Goal: Transaction & Acquisition: Subscribe to service/newsletter

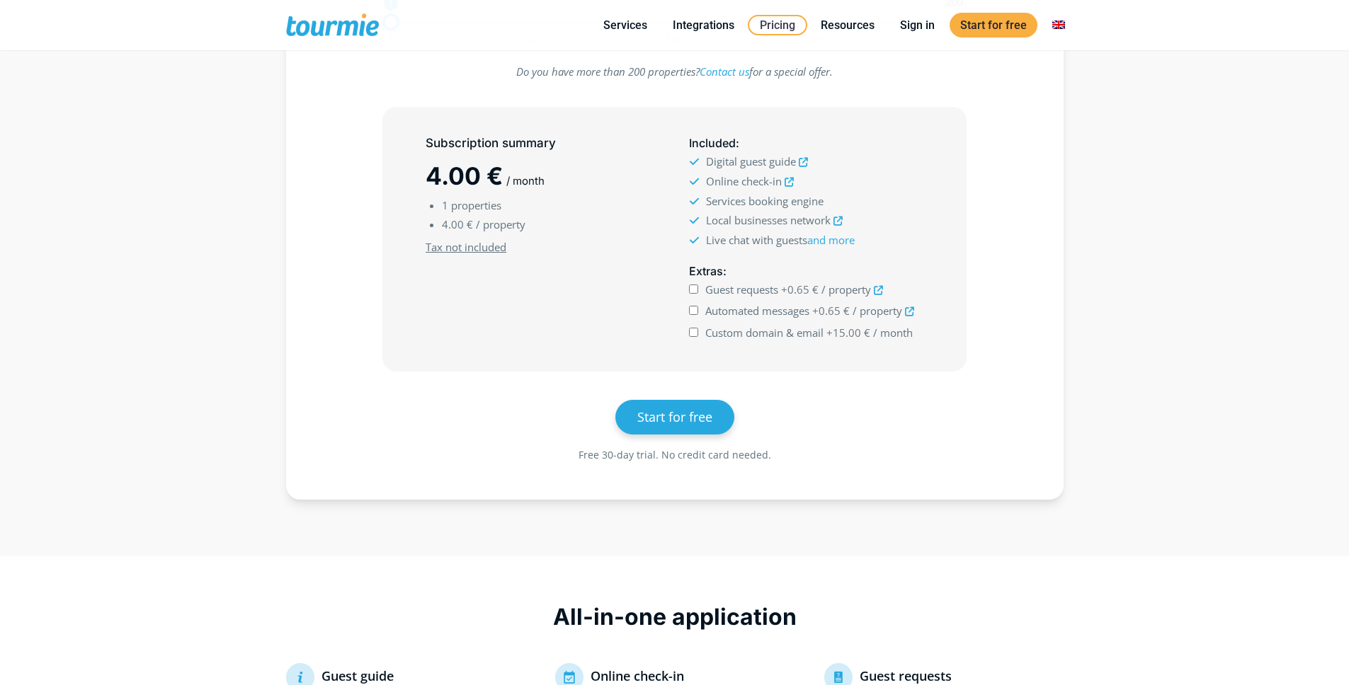
scroll to position [323, 0]
click at [452, 187] on span "4.00 €" at bounding box center [463, 176] width 77 height 29
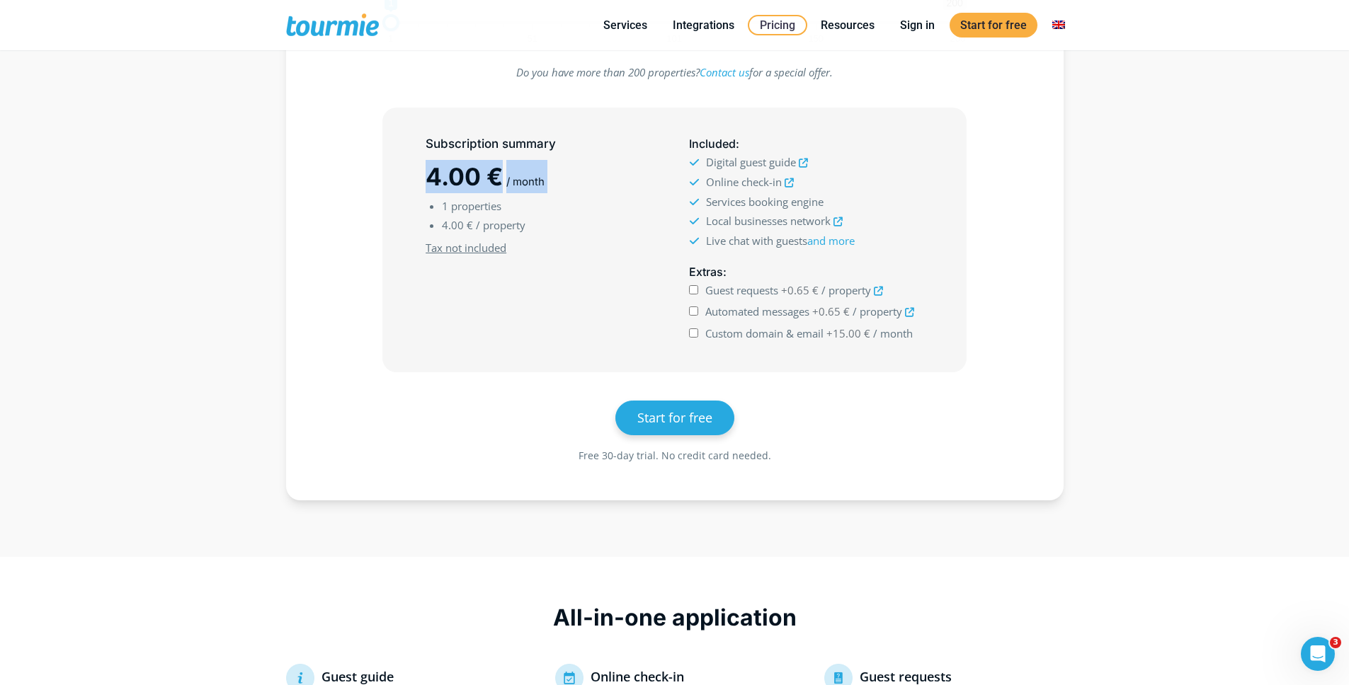
click at [456, 181] on span "4.00 €" at bounding box center [463, 176] width 77 height 29
click at [457, 175] on span "4.00 €" at bounding box center [463, 176] width 77 height 29
click at [742, 164] on span "Digital guest guide" at bounding box center [751, 162] width 90 height 14
click at [734, 181] on span "Online check-in" at bounding box center [744, 182] width 76 height 14
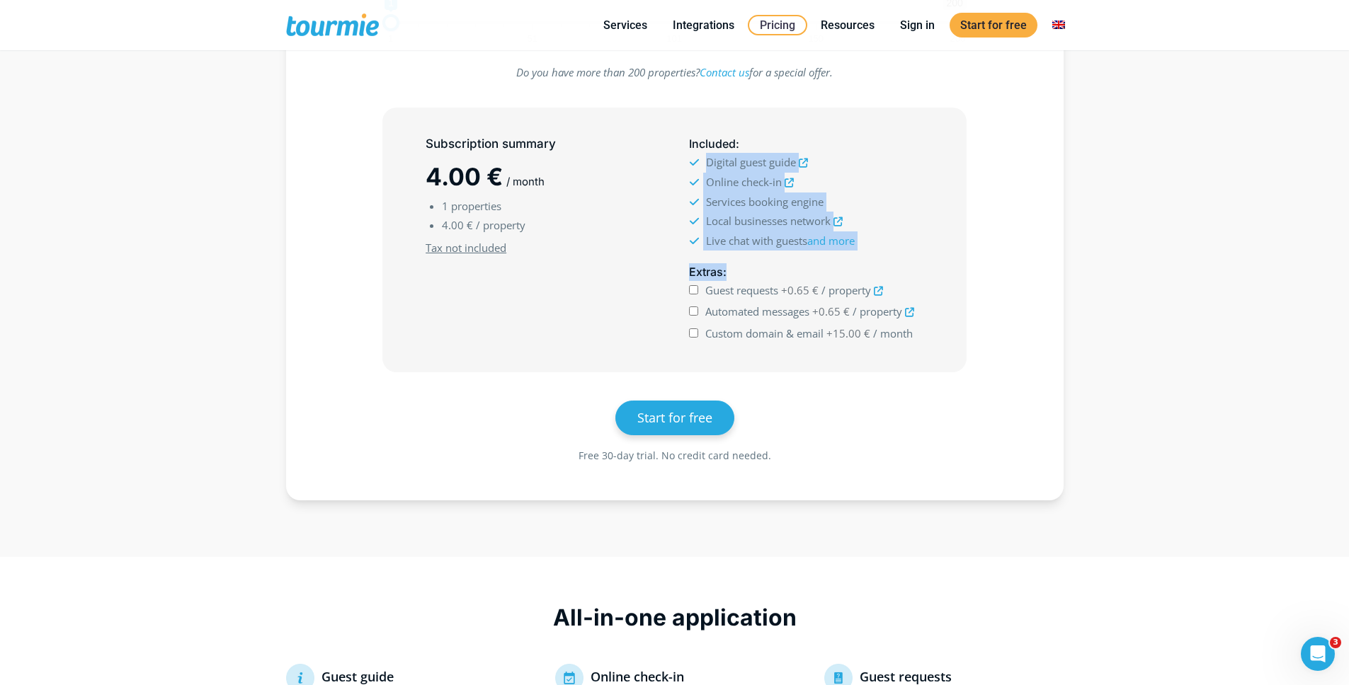
drag, startPoint x: 815, startPoint y: 268, endPoint x: 706, endPoint y: 157, distance: 155.7
click at [706, 157] on div "Included : Digital guest guide Online check-in Services booking engine Local bu…" at bounding box center [805, 240] width 263 height 221
click at [739, 170] on li "Digital guest guide" at bounding box center [806, 163] width 234 height 20
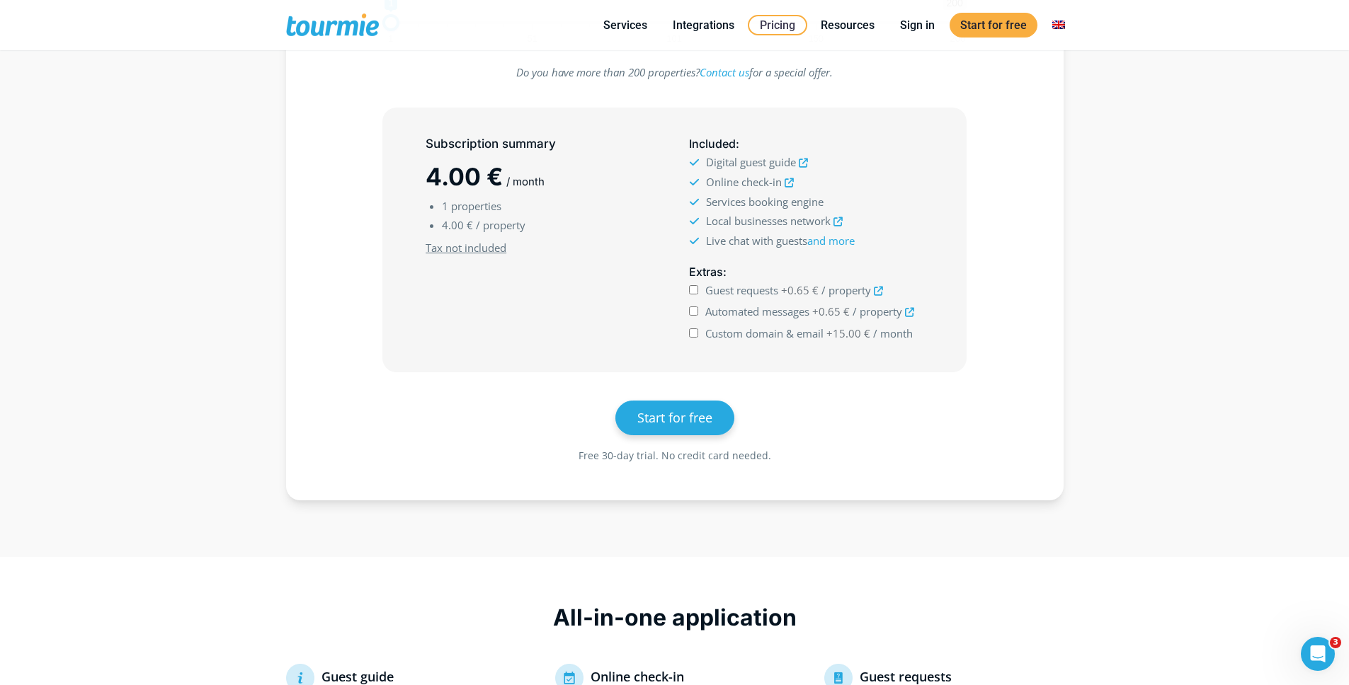
click at [432, 171] on span "4.00 €" at bounding box center [463, 176] width 77 height 29
click at [731, 160] on span "Digital guest guide" at bounding box center [751, 162] width 90 height 14
click at [731, 190] on li "Online check-in" at bounding box center [806, 183] width 234 height 20
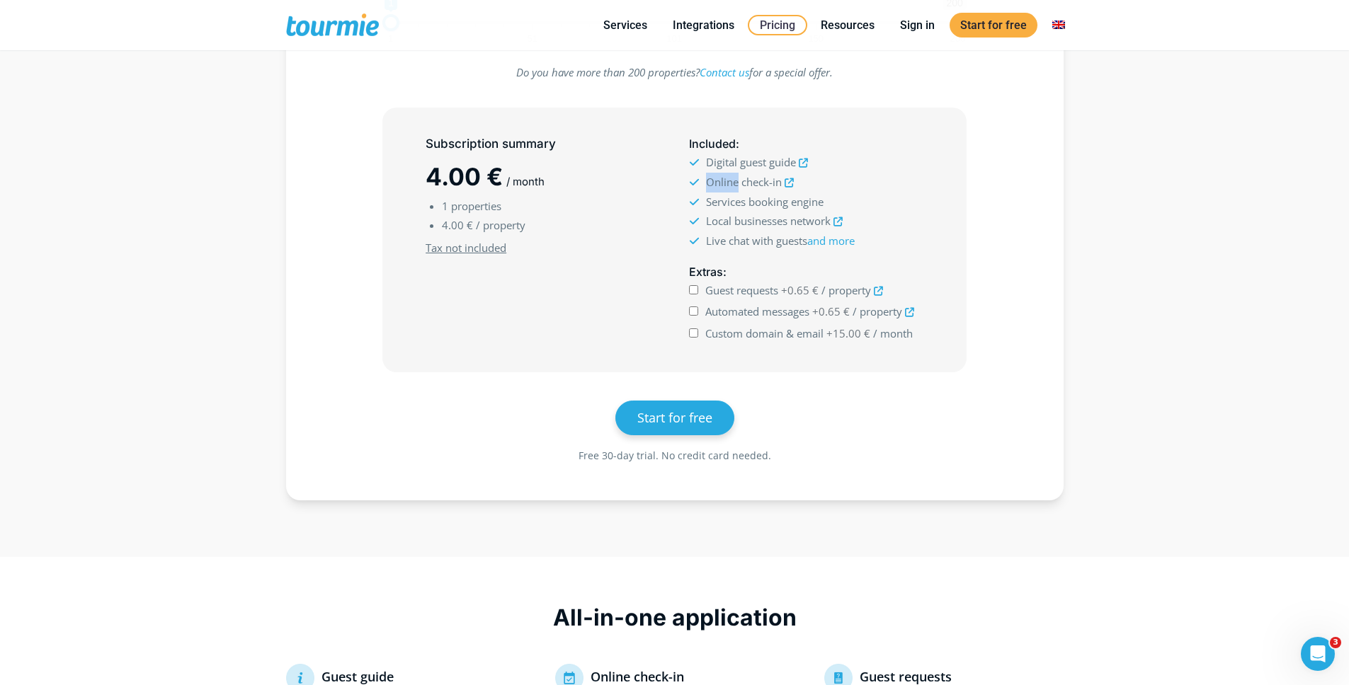
click at [731, 190] on li "Online check-in" at bounding box center [806, 183] width 234 height 20
click at [731, 186] on span "Online check-in" at bounding box center [744, 182] width 76 height 14
click at [748, 201] on span "Services booking engine" at bounding box center [765, 202] width 118 height 14
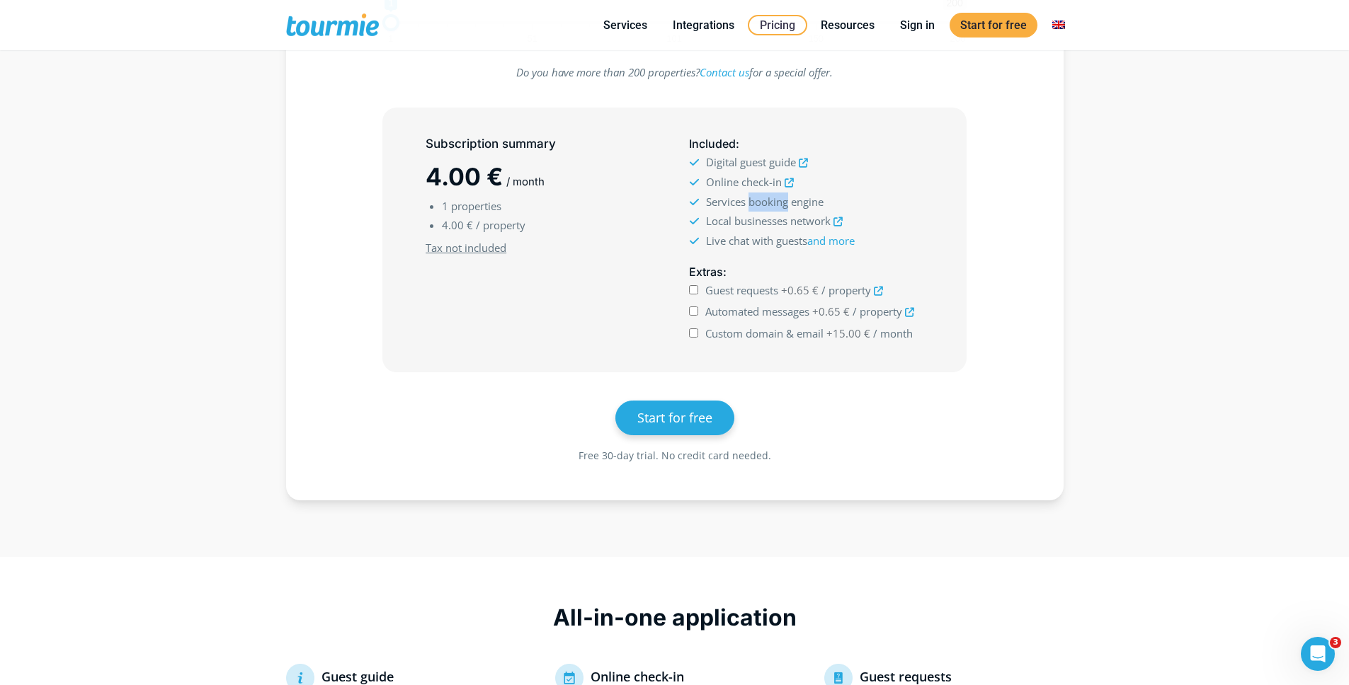
click at [749, 201] on span "Services booking engine" at bounding box center [765, 202] width 118 height 14
click at [739, 218] on span "Local businesses network" at bounding box center [768, 221] width 125 height 14
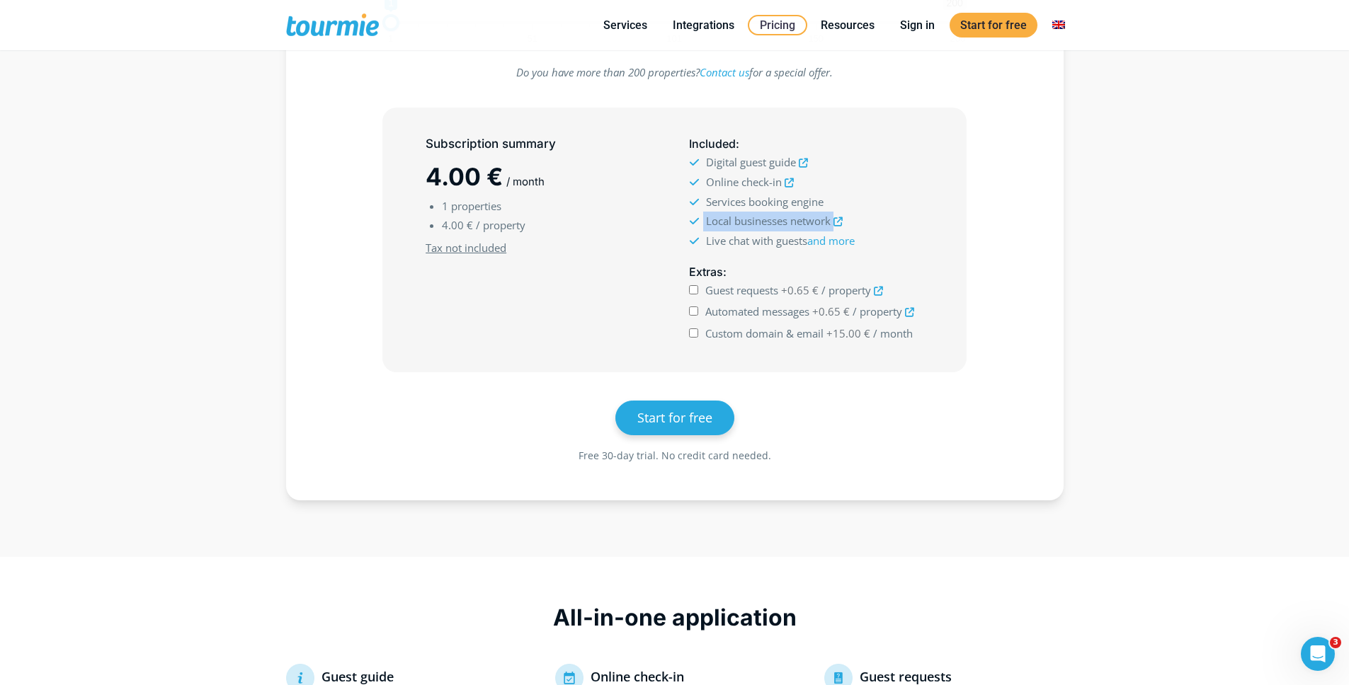
click at [739, 218] on span "Local businesses network" at bounding box center [768, 221] width 125 height 14
click at [738, 220] on span "Local businesses network" at bounding box center [768, 221] width 125 height 14
click at [739, 234] on span "Live chat with guests and more" at bounding box center [780, 241] width 149 height 14
click at [733, 237] on span "Live chat with guests and more" at bounding box center [780, 241] width 149 height 14
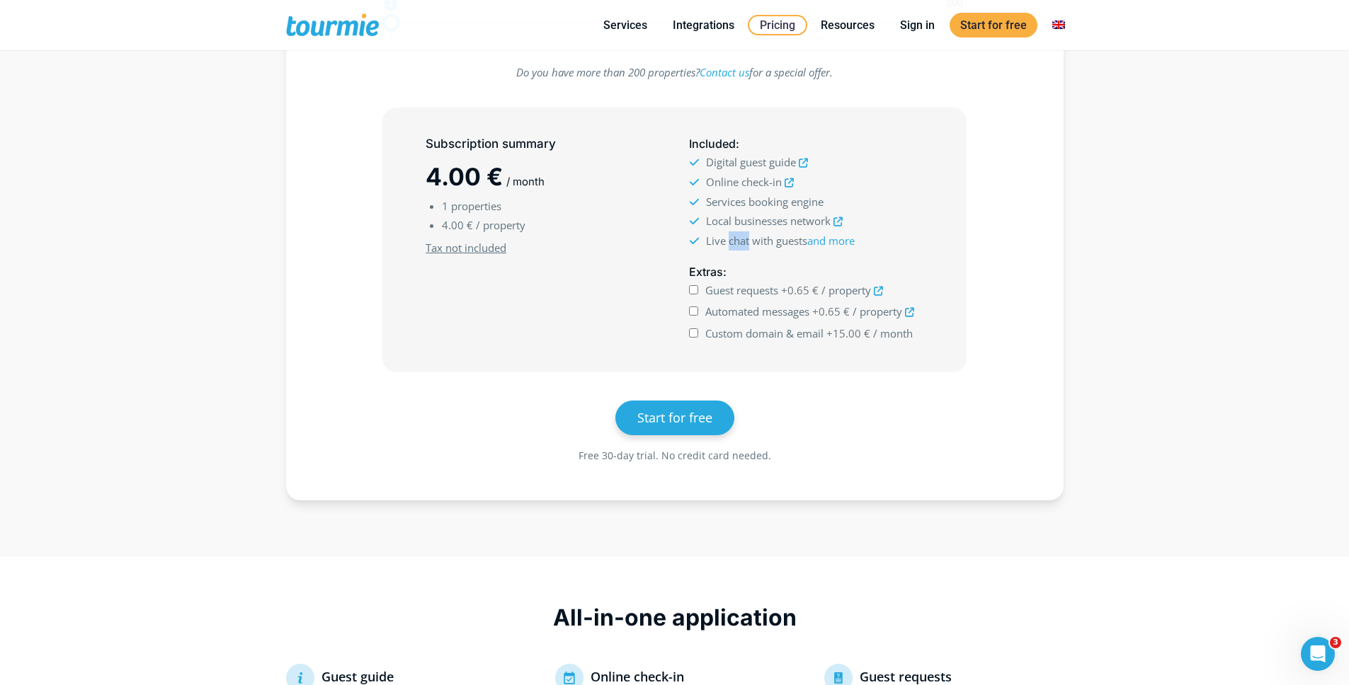
click at [733, 237] on span "Live chat with guests and more" at bounding box center [780, 241] width 149 height 14
click at [743, 241] on span "Live chat with guests and more" at bounding box center [780, 241] width 149 height 14
click at [556, 322] on div "Subscription summary 4.00 € / month 1 properties 4.00 € / property Minimum subs…" at bounding box center [542, 240] width 263 height 221
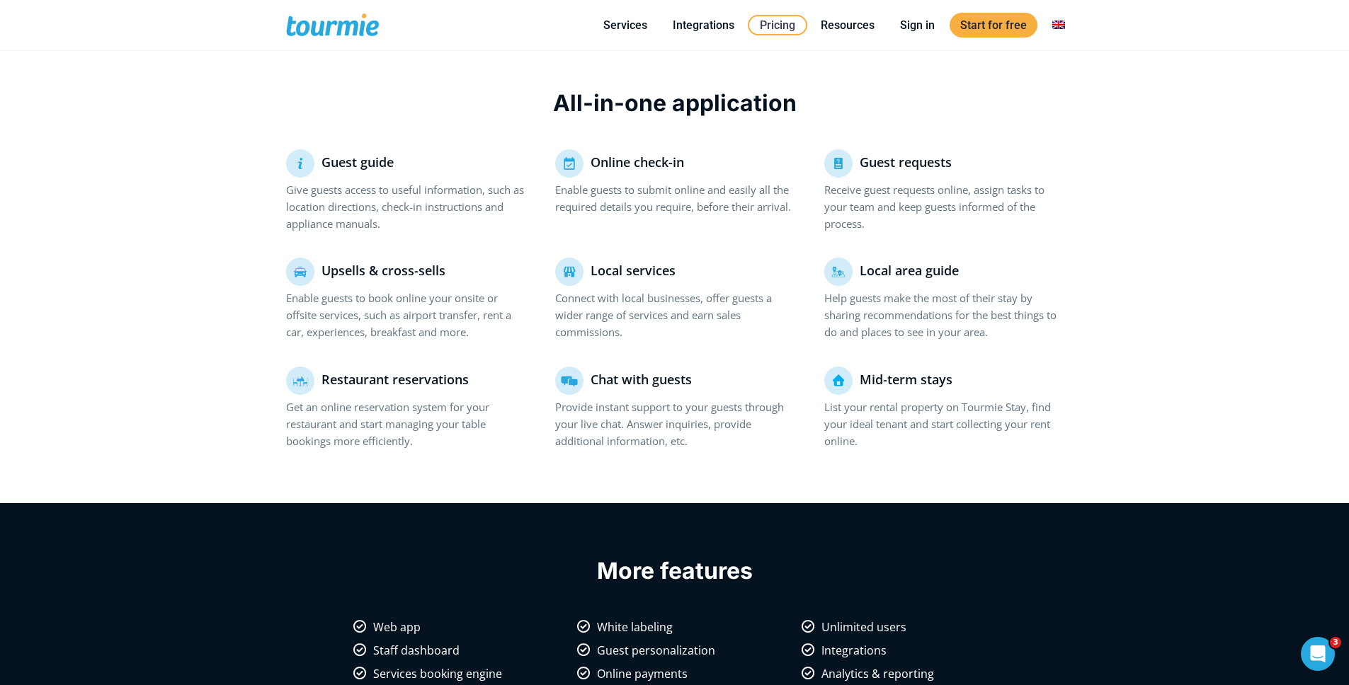
scroll to position [842, 0]
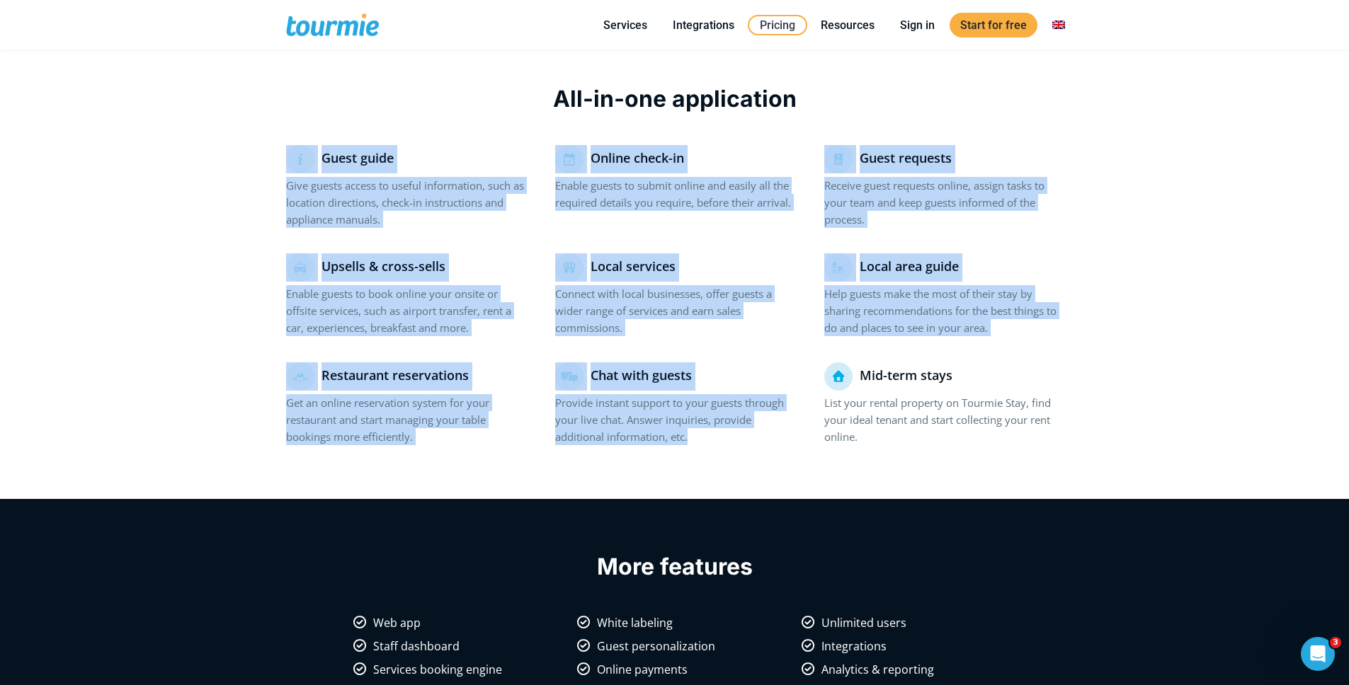
drag, startPoint x: 1119, startPoint y: 410, endPoint x: 692, endPoint y: 442, distance: 428.1
click at [692, 442] on section "All-in-one application Guest guide Give guests access to useful information, su…" at bounding box center [674, 268] width 1349 height 461
click at [690, 435] on p "Provide instant support to your guests through your live chat. Answer inquiries…" at bounding box center [674, 419] width 239 height 51
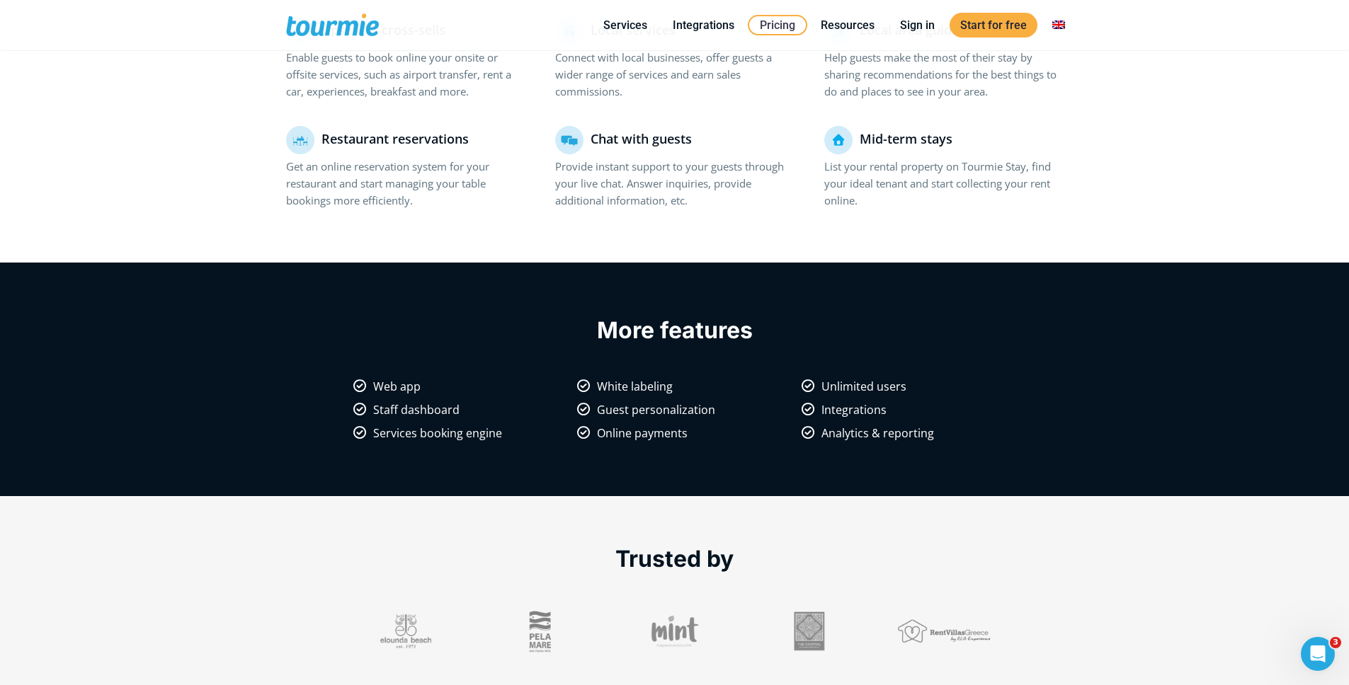
scroll to position [1080, 0]
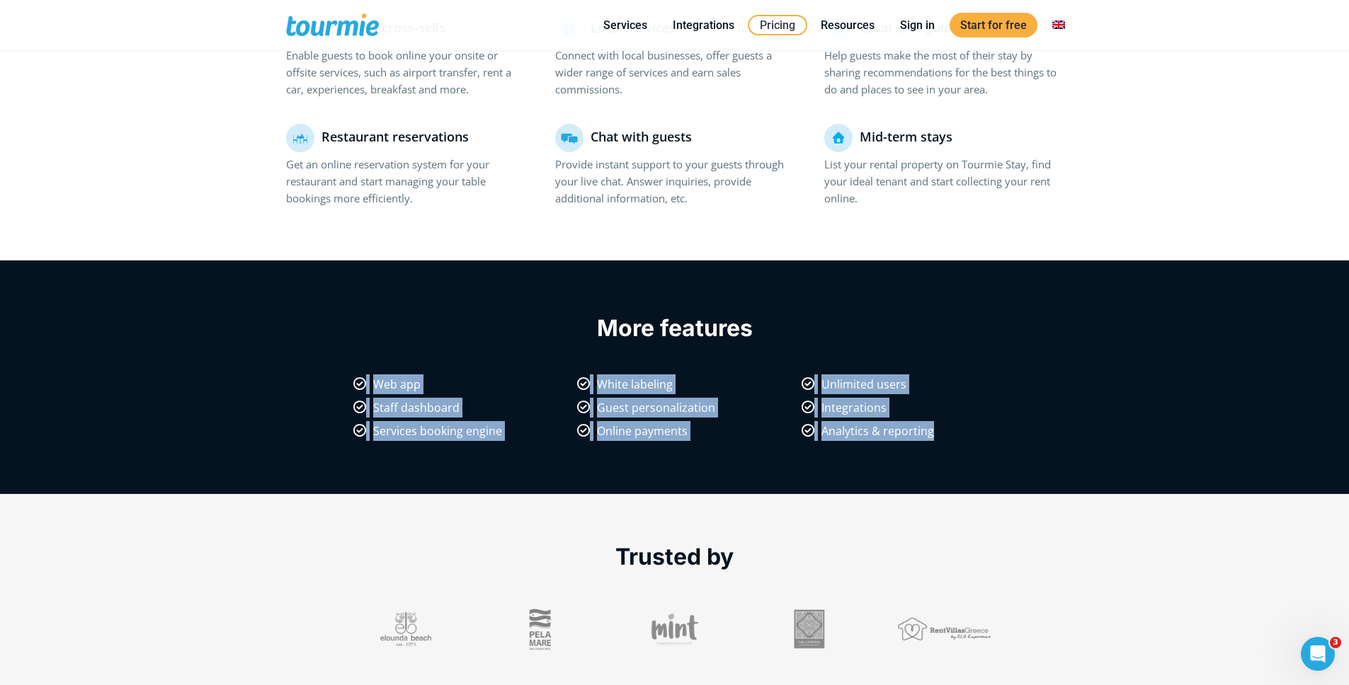
drag, startPoint x: 363, startPoint y: 357, endPoint x: 942, endPoint y: 425, distance: 582.5
click at [942, 425] on div "More features Web app White labeling Unlimited users Staff dashboard Guest pers…" at bounding box center [674, 370] width 807 height 205
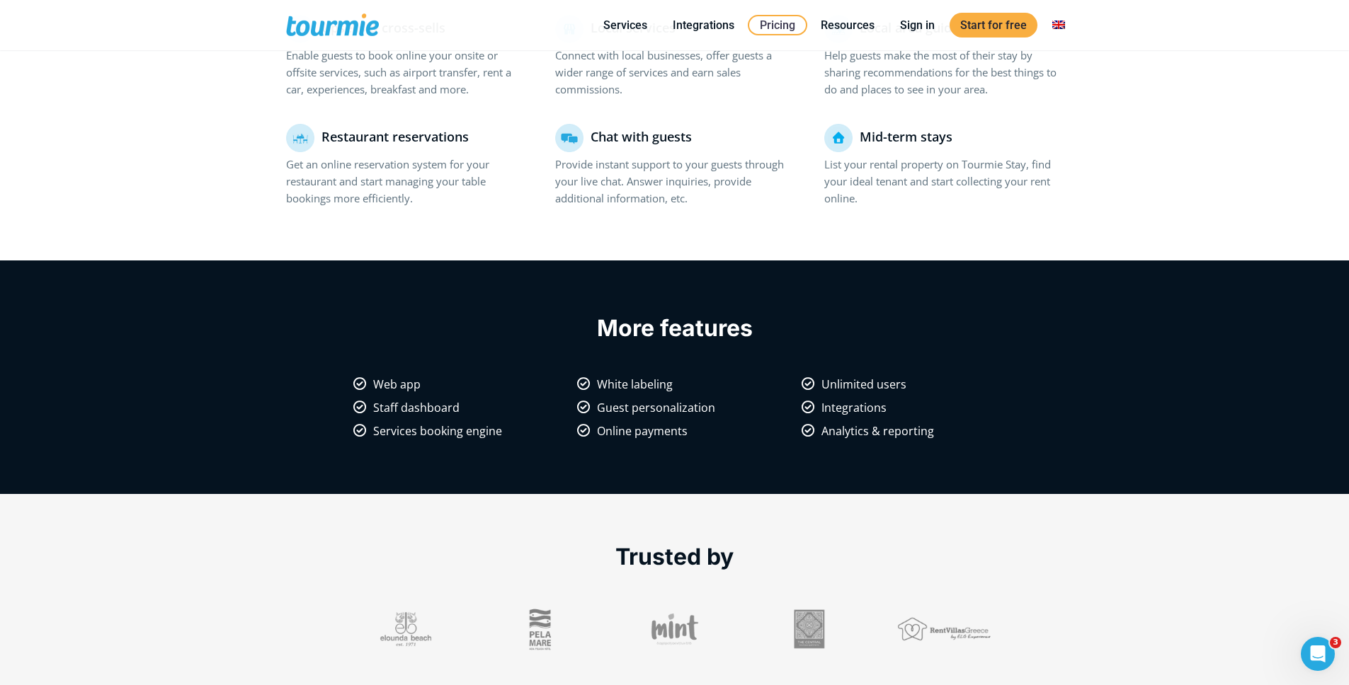
click at [985, 433] on p "Analytics & reporting" at bounding box center [898, 431] width 195 height 20
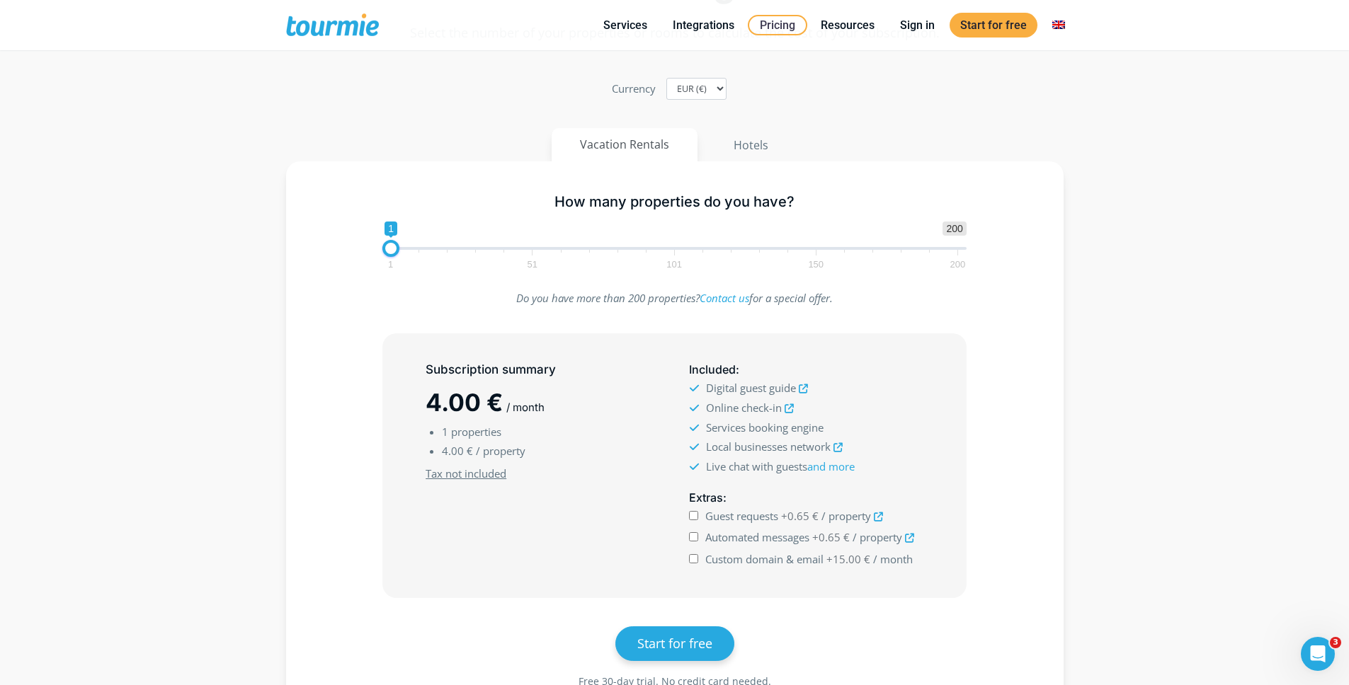
scroll to position [89, 0]
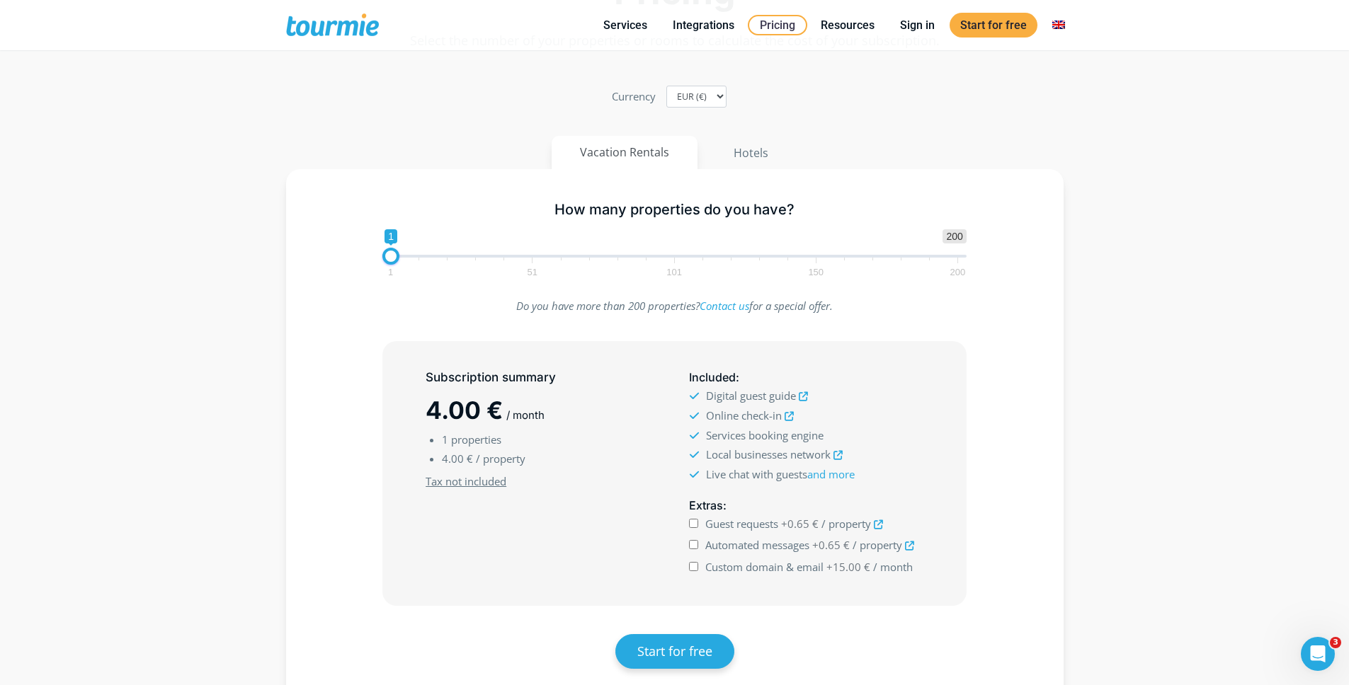
click at [163, 237] on section "Pricing Select the number of your properties or rooms to calculate the cost of …" at bounding box center [674, 345] width 1349 height 848
click at [732, 525] on span "Guest requests" at bounding box center [741, 524] width 73 height 14
click at [698, 525] on input "Guest requests +0.65 € / property" at bounding box center [693, 523] width 9 height 9
checkbox input "true"
click at [729, 547] on span "Automated messages" at bounding box center [757, 545] width 104 height 14
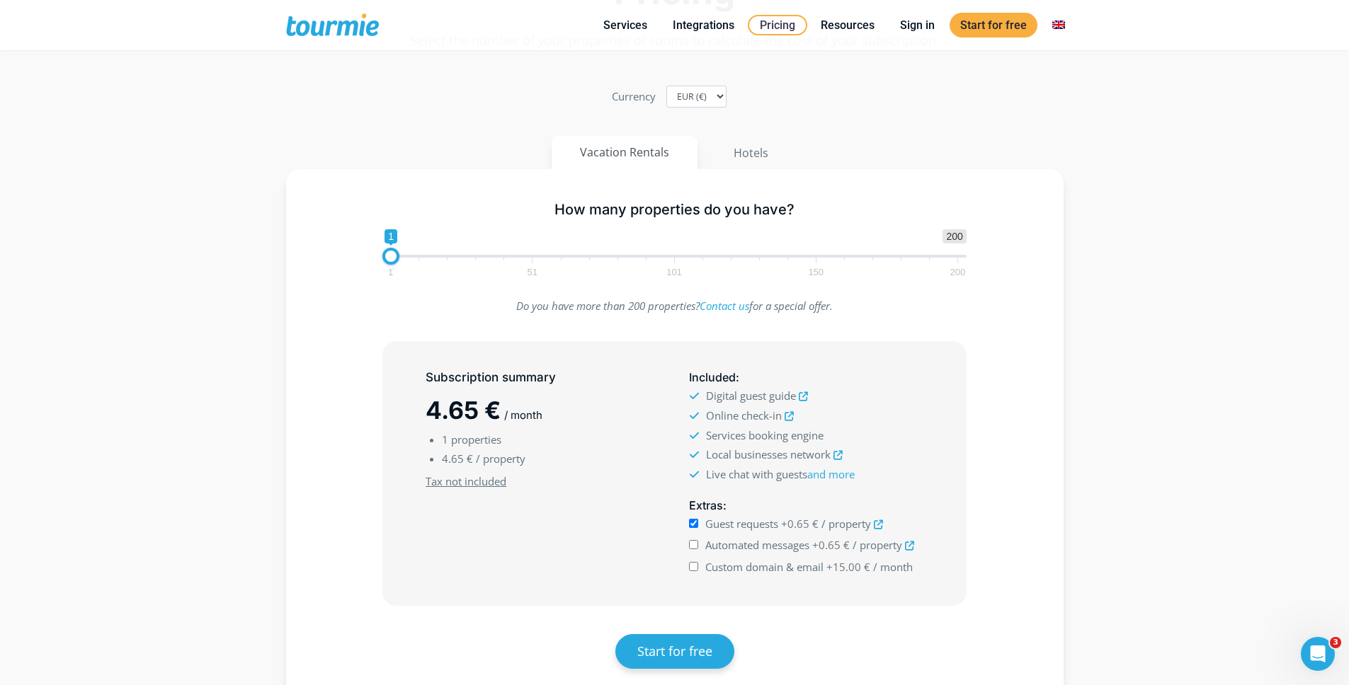
click at [698, 547] on input "Automated messages +0.65 € / property" at bounding box center [693, 544] width 9 height 9
checkbox input "true"
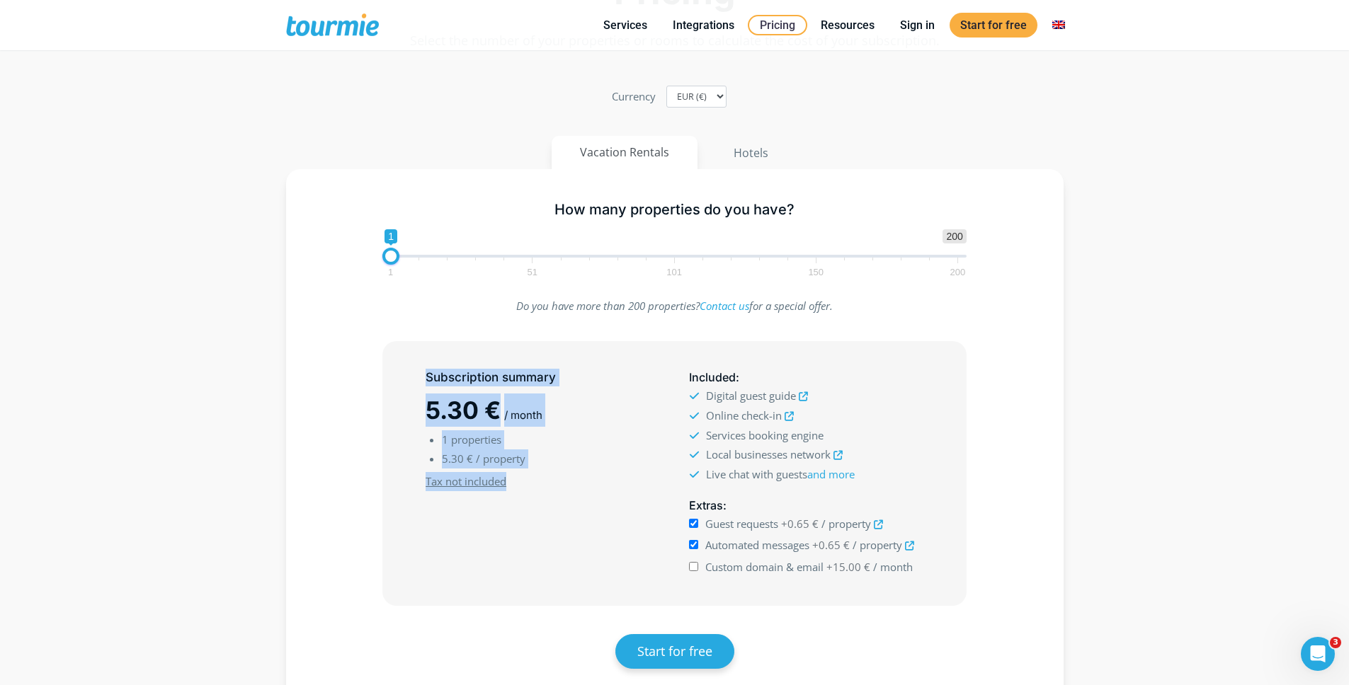
drag, startPoint x: 509, startPoint y: 474, endPoint x: 407, endPoint y: 481, distance: 102.2
click at [407, 481] on div "Subscription summary 5.30 € / month 1 properties 5.30 € / property Minimum subs…" at bounding box center [674, 473] width 583 height 263
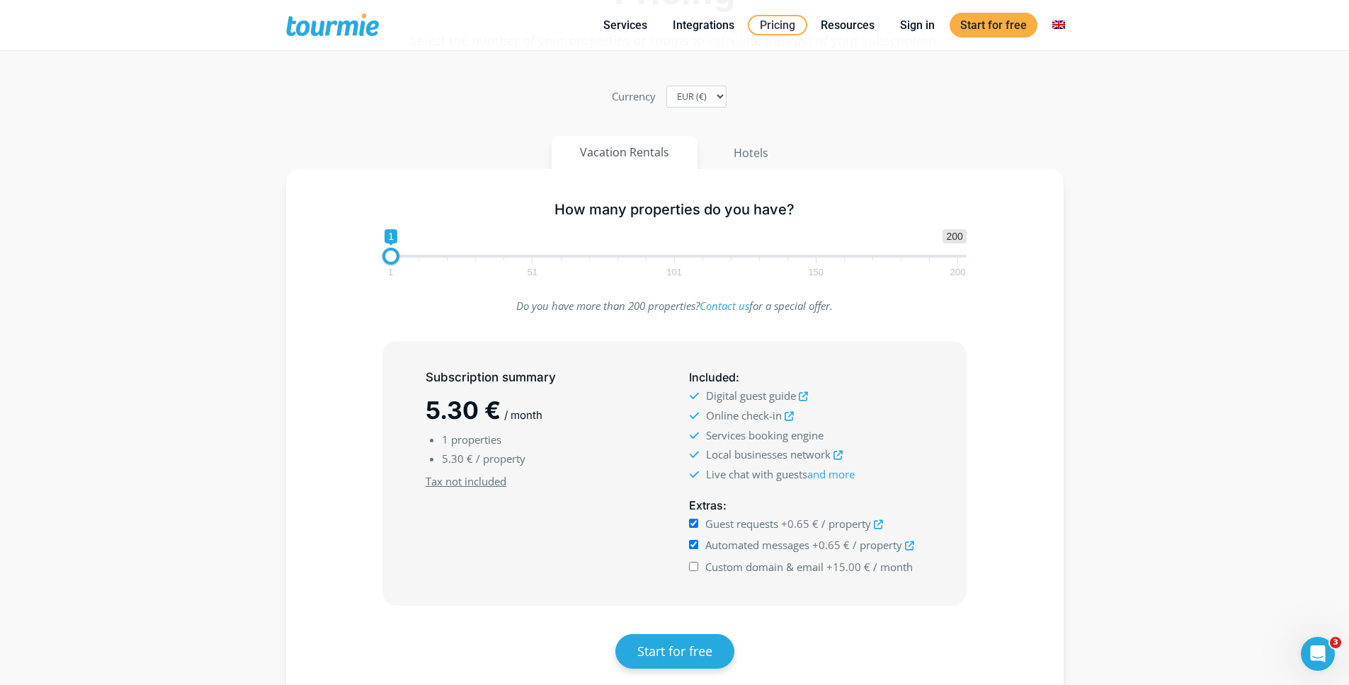
click at [479, 507] on div "Subscription summary 5.30 € / month 1 properties 5.30 € / property Minimum subs…" at bounding box center [542, 473] width 263 height 221
click at [442, 410] on span "5.30 €" at bounding box center [462, 410] width 75 height 29
click at [444, 411] on span "5.30 €" at bounding box center [462, 410] width 75 height 29
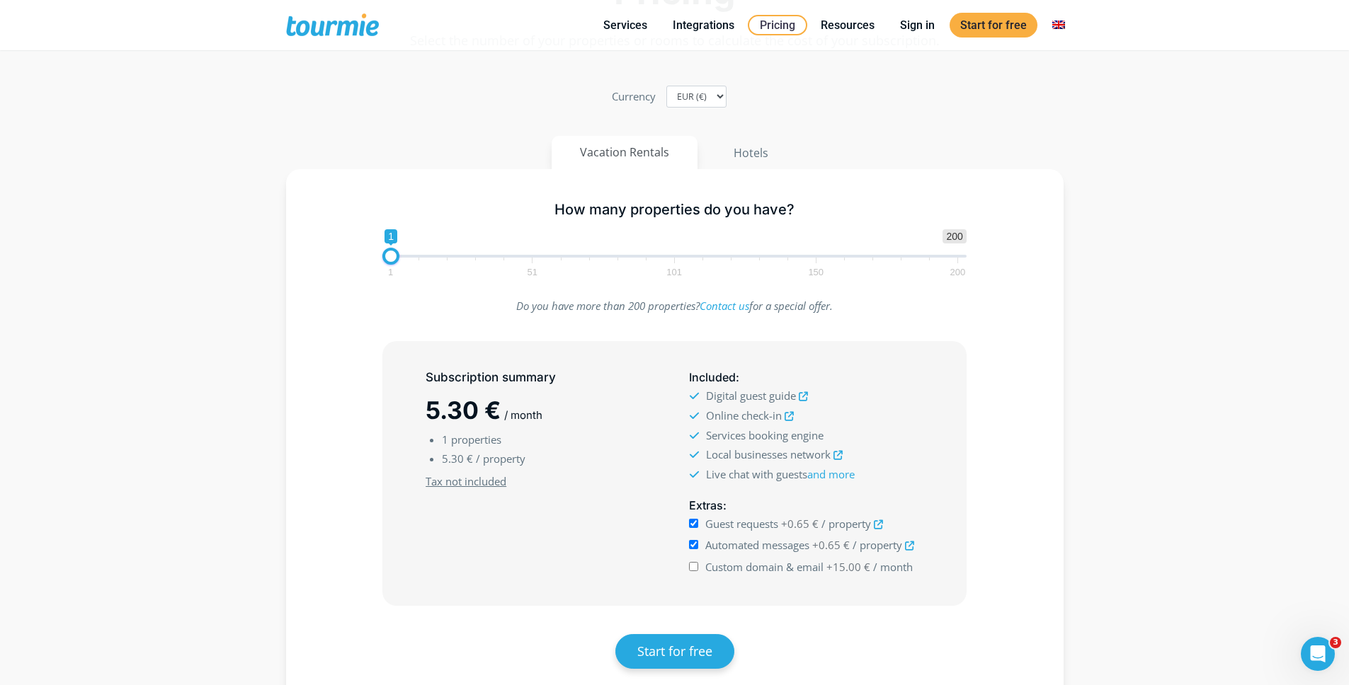
click at [445, 411] on span "5.30 €" at bounding box center [462, 410] width 75 height 29
click at [168, 227] on section "Pricing Select the number of your properties or rooms to calculate the cost of …" at bounding box center [674, 345] width 1349 height 848
click at [169, 228] on section "Pricing Select the number of your properties or rooms to calculate the cost of …" at bounding box center [674, 345] width 1349 height 848
click at [165, 249] on section "Pricing Select the number of your properties or rooms to calculate the cost of …" at bounding box center [674, 345] width 1349 height 848
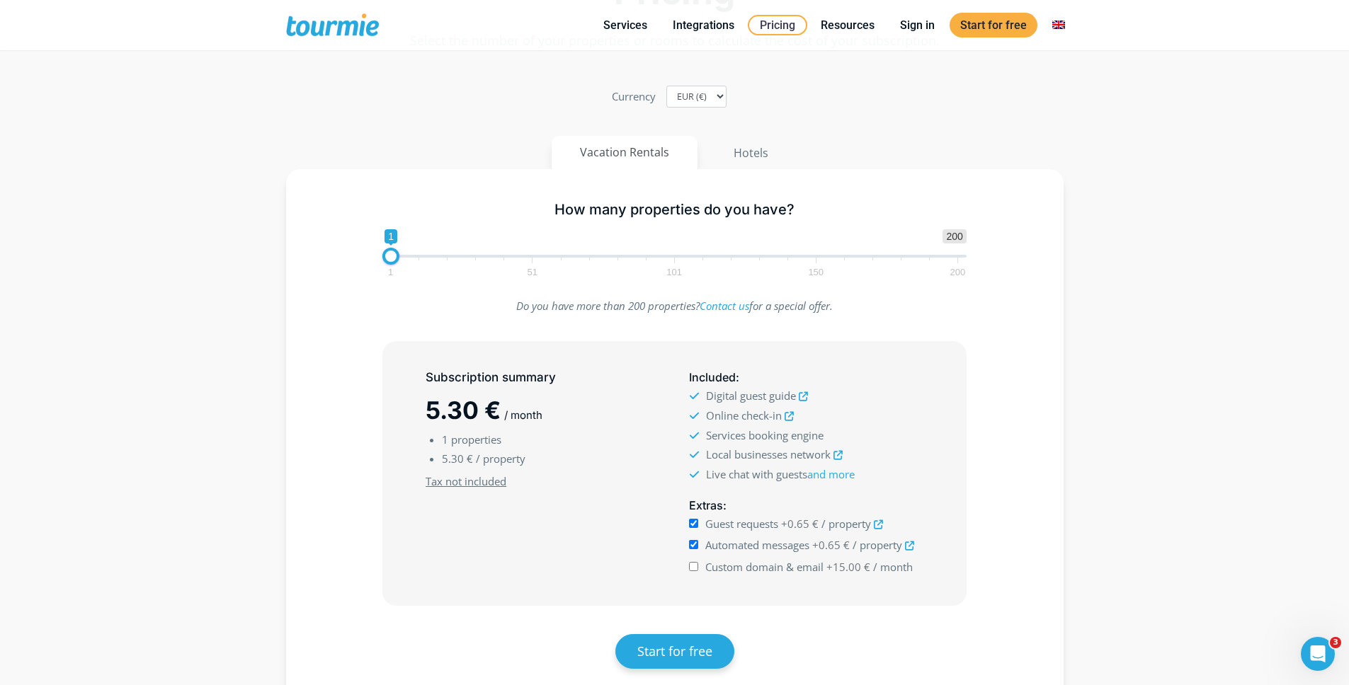
click at [165, 249] on section "Pricing Select the number of your properties or rooms to calculate the cost of …" at bounding box center [674, 345] width 1349 height 848
click at [156, 249] on section "Pricing Select the number of your properties or rooms to calculate the cost of …" at bounding box center [674, 345] width 1349 height 848
click at [239, 285] on section "Pricing Select the number of your properties or rooms to calculate the cost of …" at bounding box center [674, 345] width 1349 height 848
click at [226, 292] on section "Pricing Select the number of your properties or rooms to calculate the cost of …" at bounding box center [674, 345] width 1349 height 848
